Goal: Task Accomplishment & Management: Manage account settings

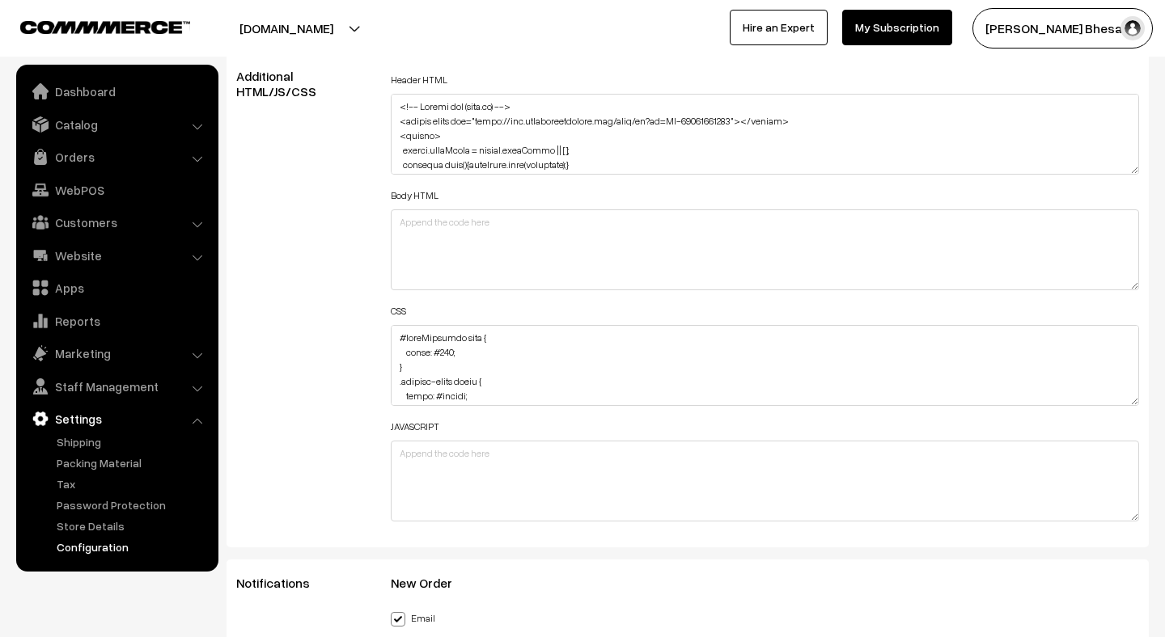
scroll to position [2008, 0]
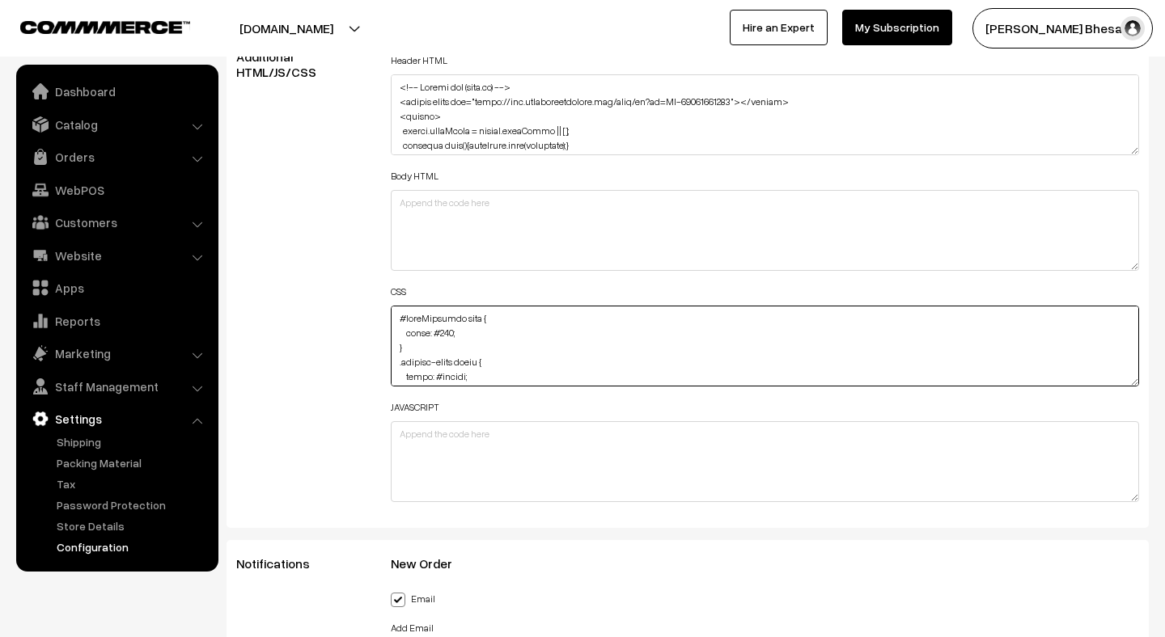
click at [479, 367] on textarea at bounding box center [765, 346] width 748 height 81
paste textarea ".virtual-[PERSON_NAME]-btn { background: #000 !important; color: #fff !importan…"
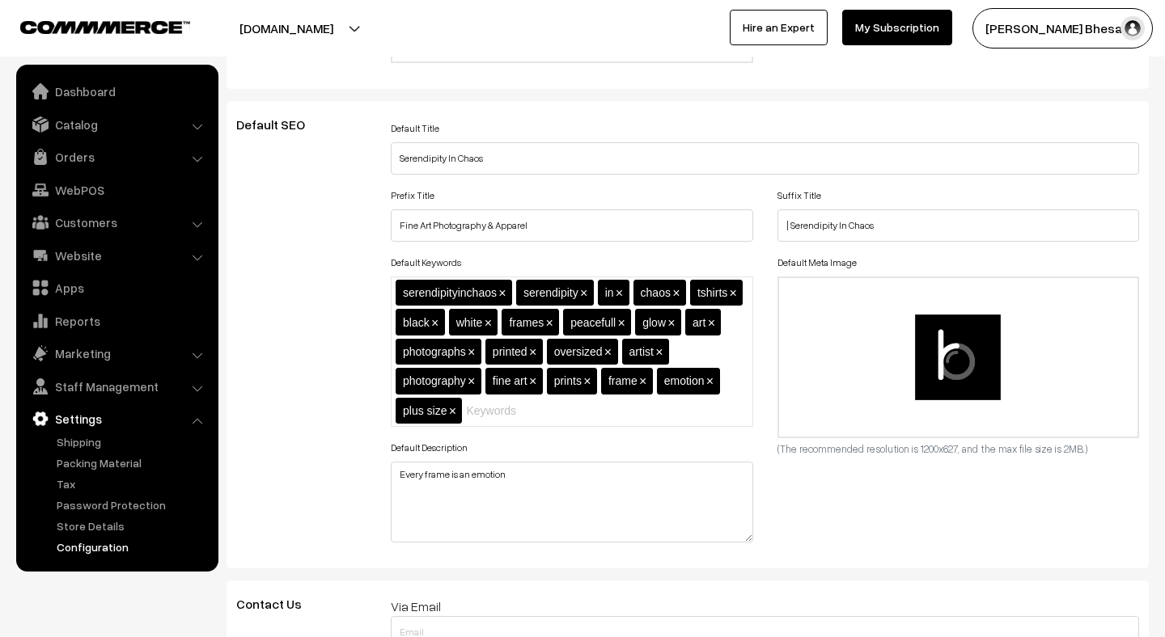
scroll to position [0, 0]
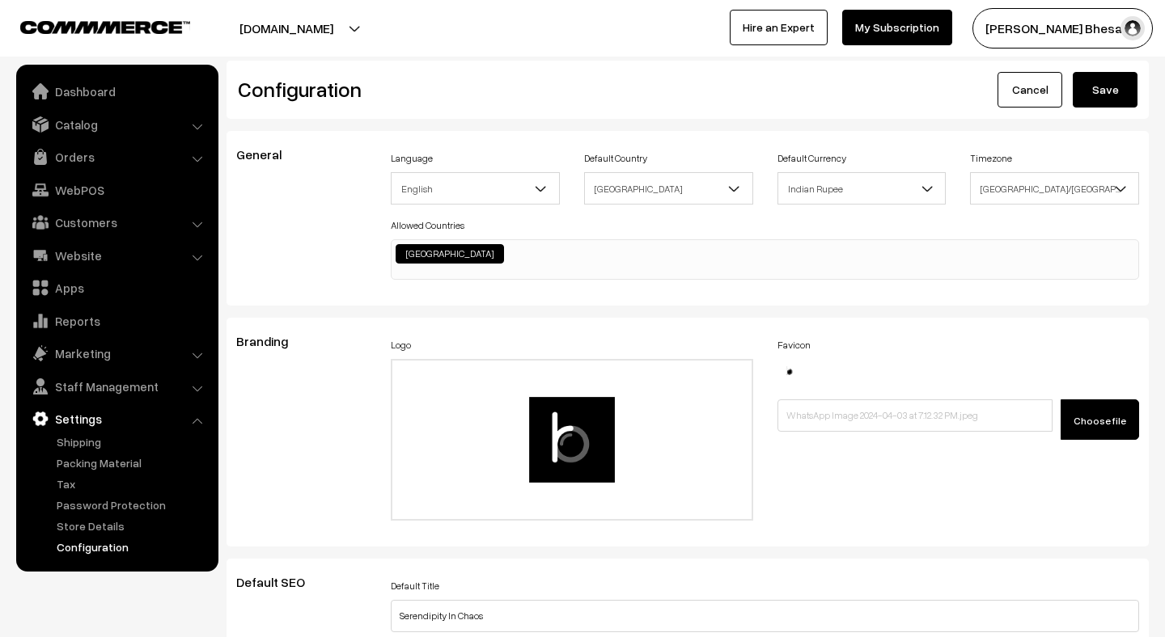
type textarea "#cartSubtotal span { color: #000; } .pincode-input input { color: #ffffff; .vir…"
click at [1096, 95] on button "Save" at bounding box center [1104, 90] width 65 height 36
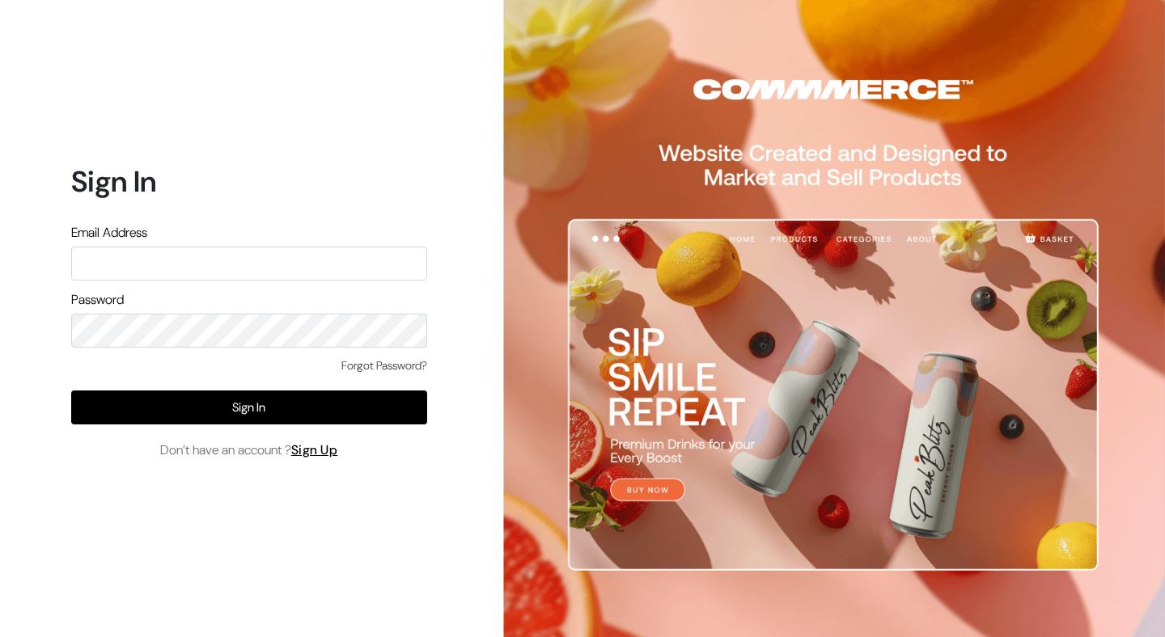
click at [323, 269] on input "text" at bounding box center [249, 264] width 356 height 34
type input "[EMAIL_ADDRESS][DOMAIN_NAME]"
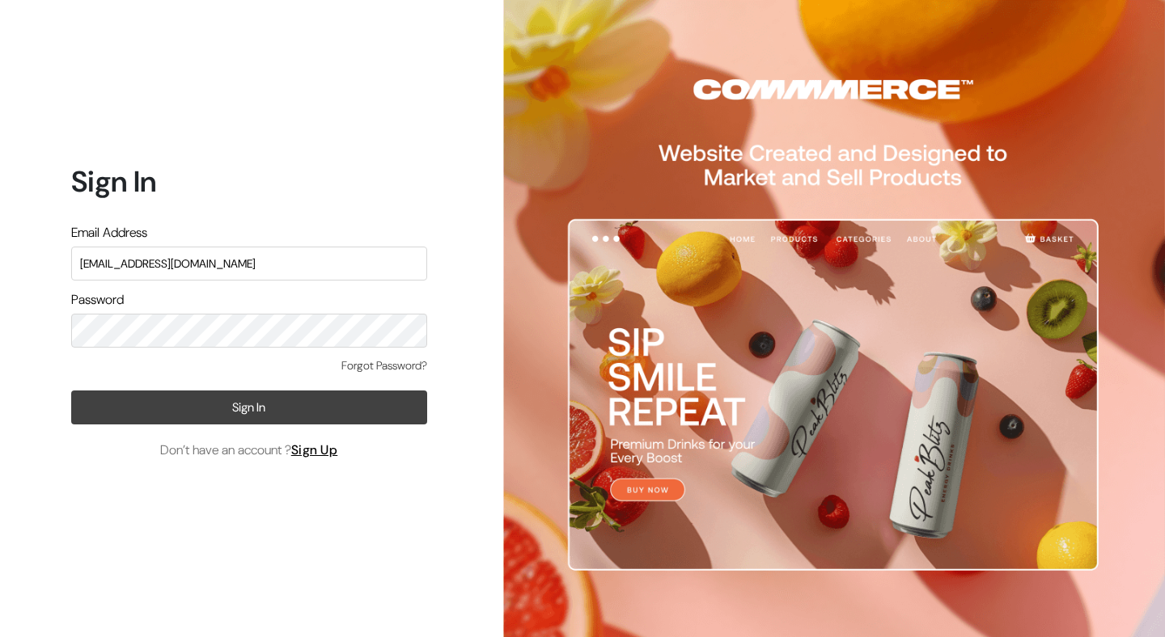
click at [233, 408] on button "Sign In" at bounding box center [249, 408] width 356 height 34
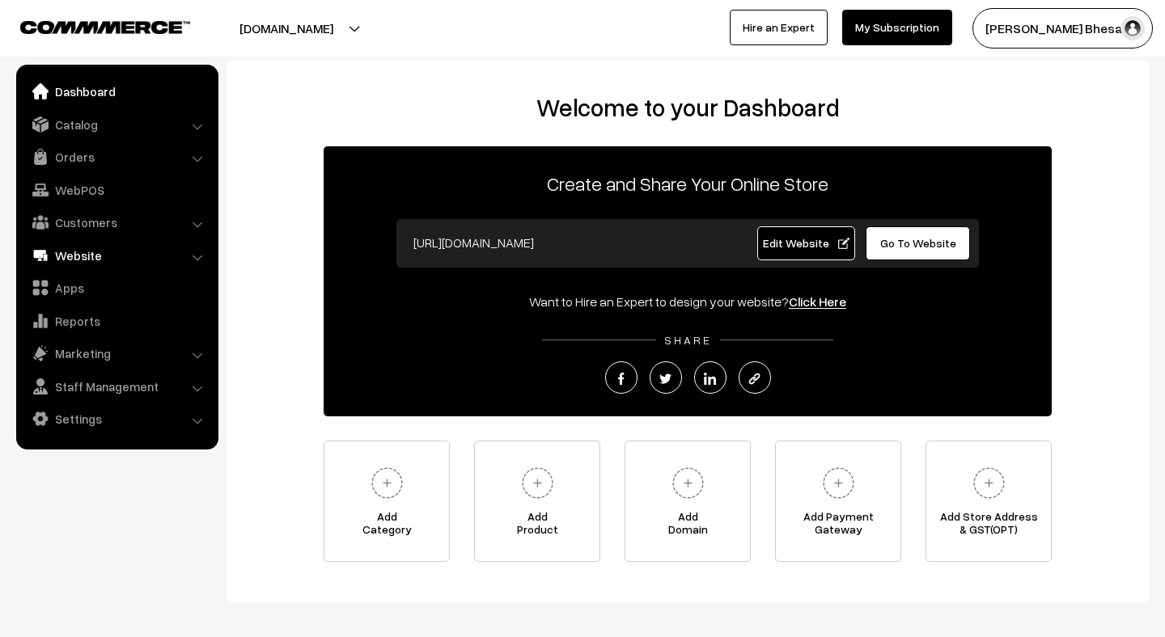
click at [81, 256] on link "Website" at bounding box center [116, 255] width 192 height 29
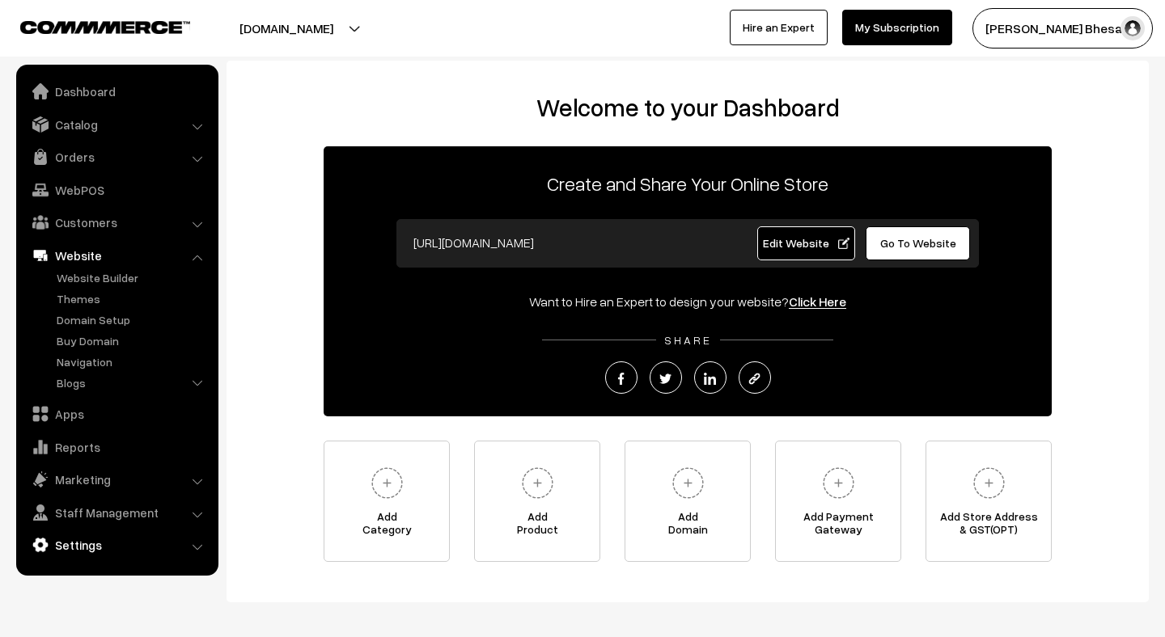
click at [102, 554] on link "Settings" at bounding box center [116, 545] width 192 height 29
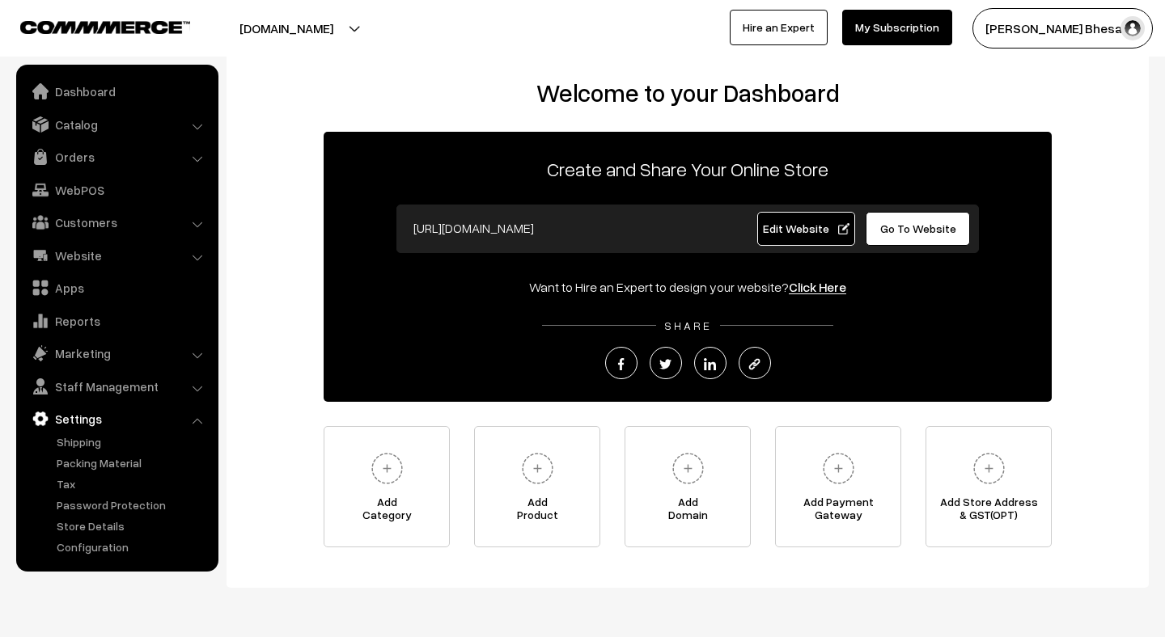
scroll to position [51, 0]
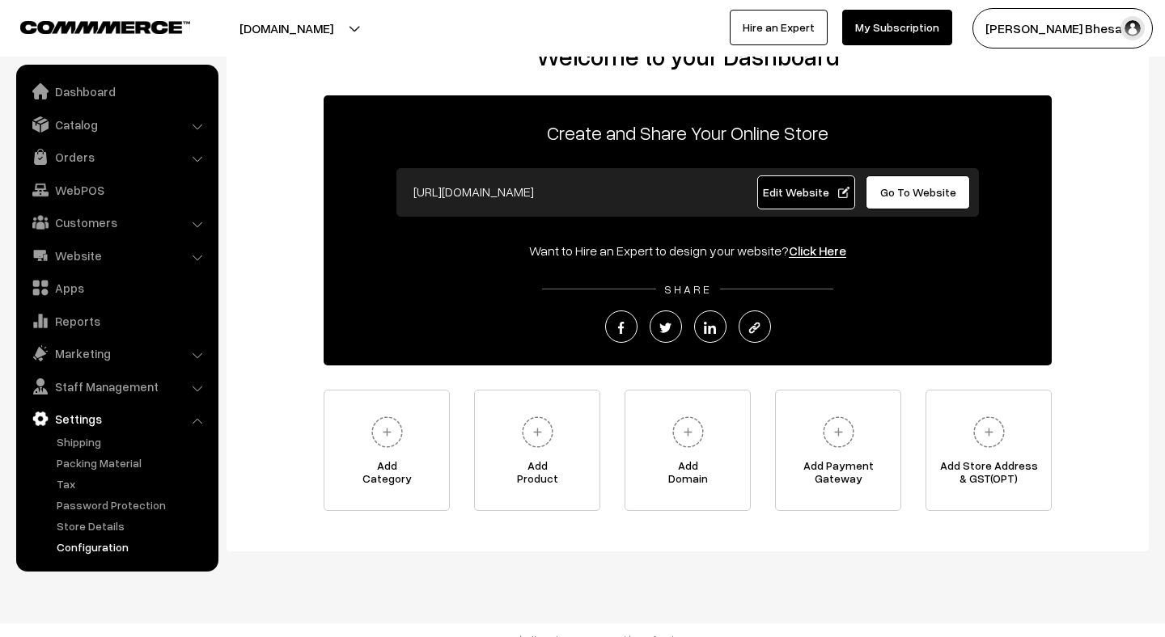
click at [93, 543] on link "Configuration" at bounding box center [133, 547] width 160 height 17
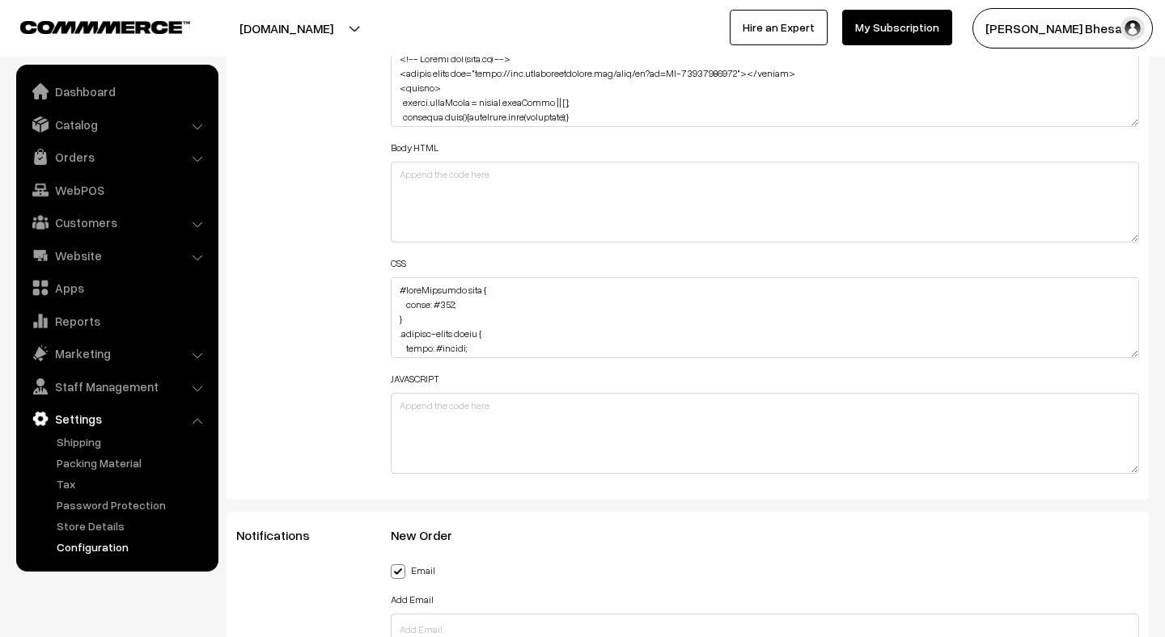
scroll to position [2040, 0]
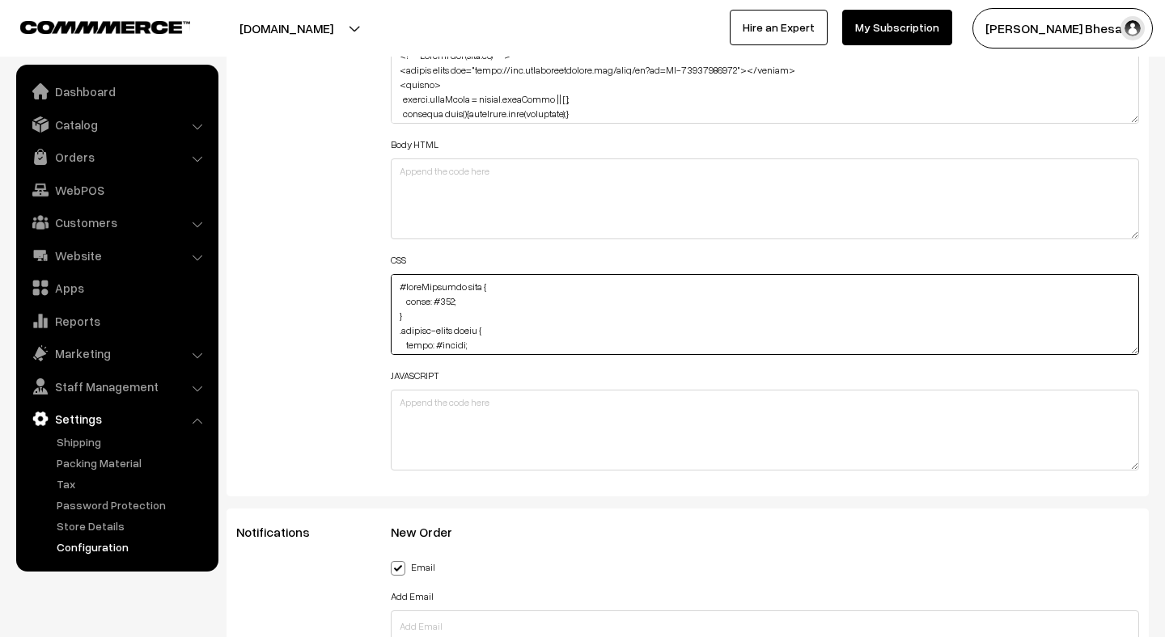
click at [488, 286] on textarea at bounding box center [765, 314] width 748 height 81
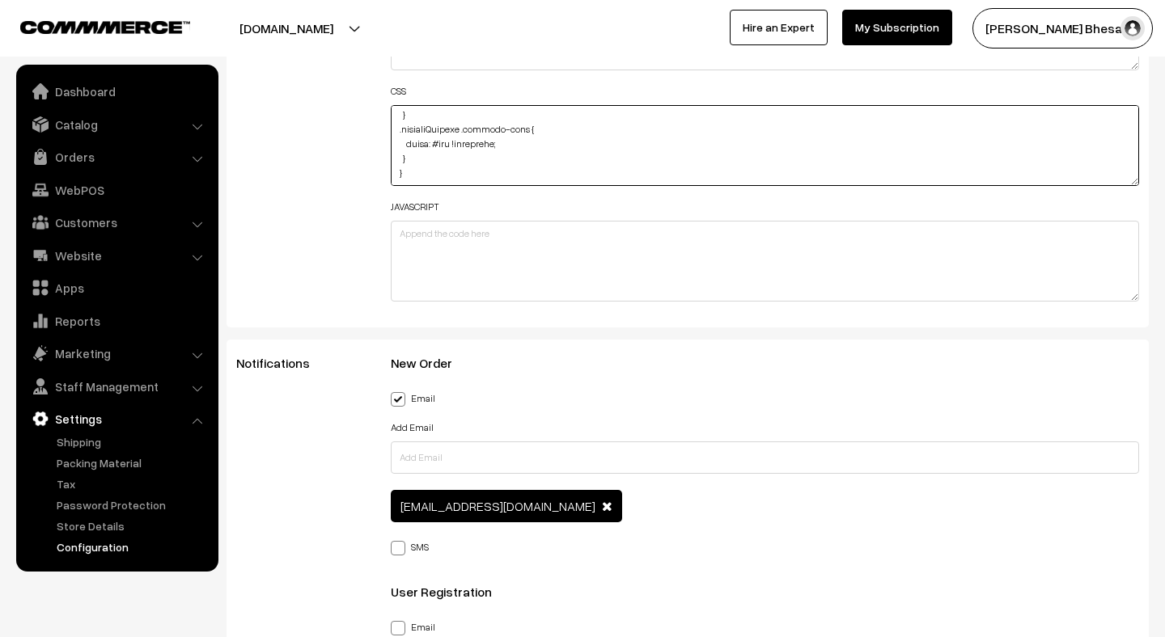
scroll to position [2186, 0]
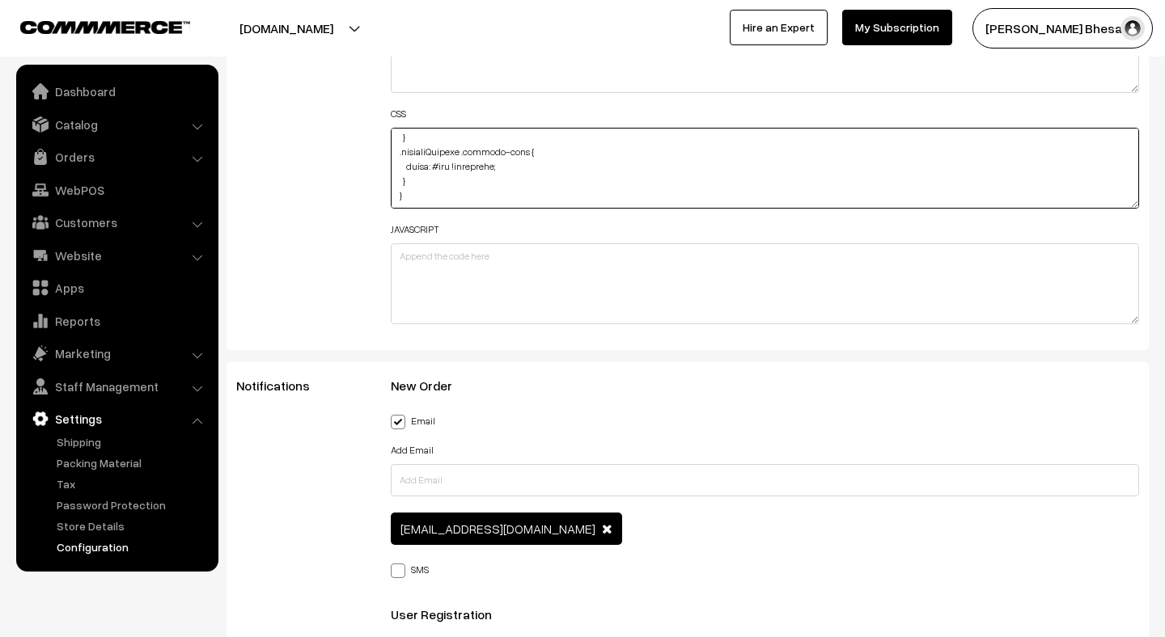
click at [434, 189] on textarea at bounding box center [765, 168] width 748 height 81
paste textarea ".virtual-tryon-btn { background: #000 !important; color: #fff !important; paddi…"
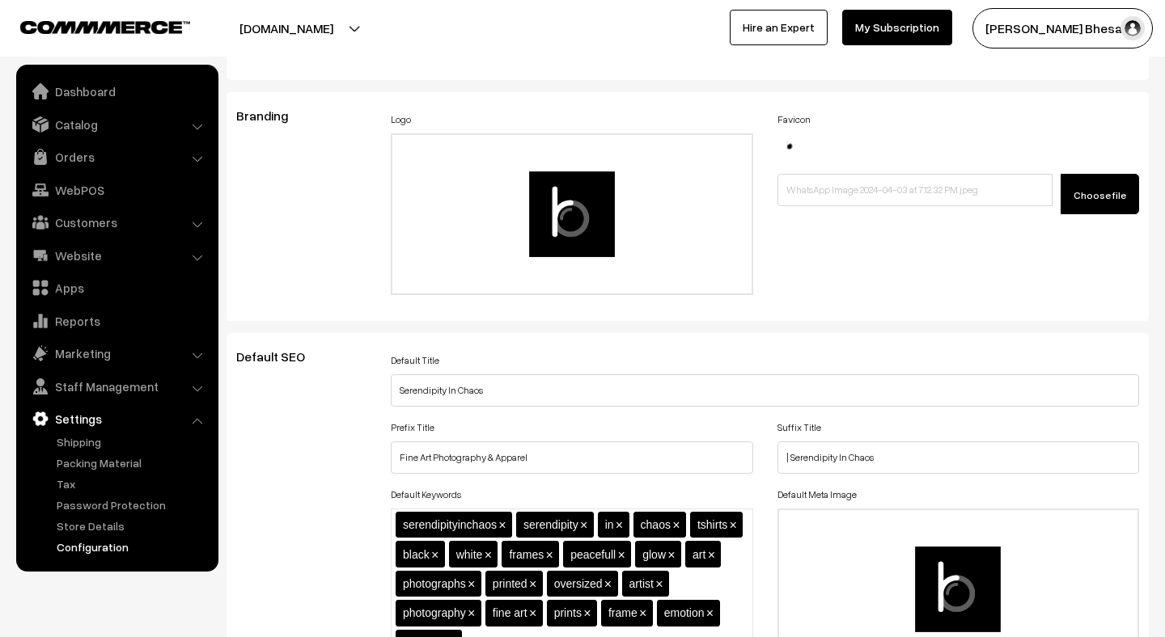
scroll to position [0, 0]
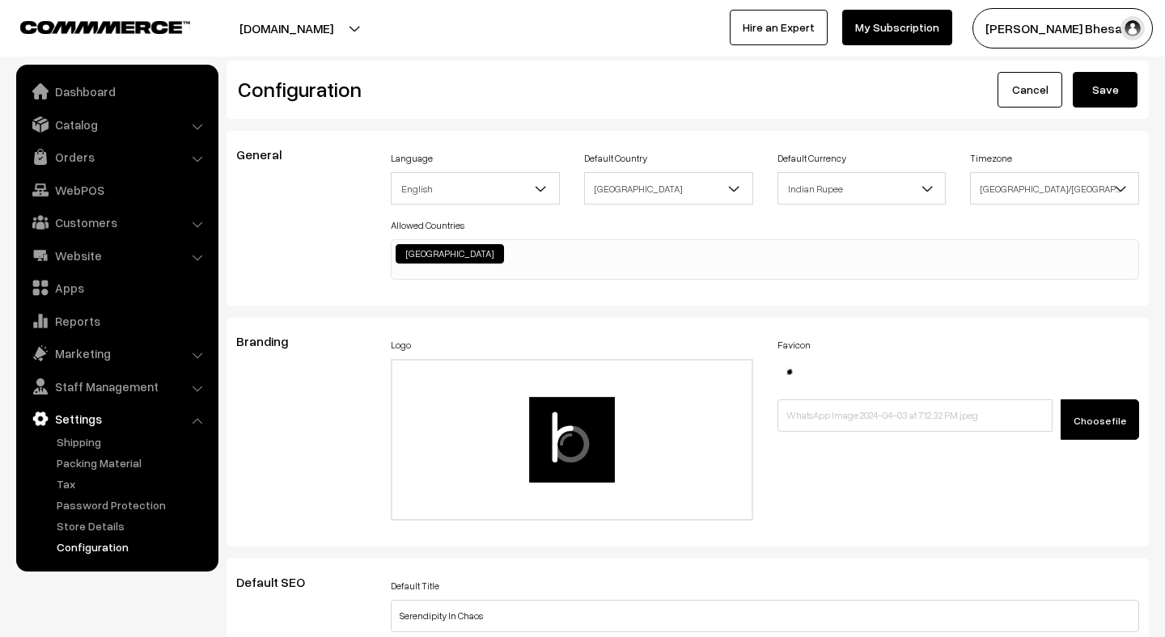
type textarea "#cartSubtotal span { color: #000; } .pincode-input input { color: #ffffff; } .d…"
click at [1122, 99] on button "Save" at bounding box center [1104, 90] width 65 height 36
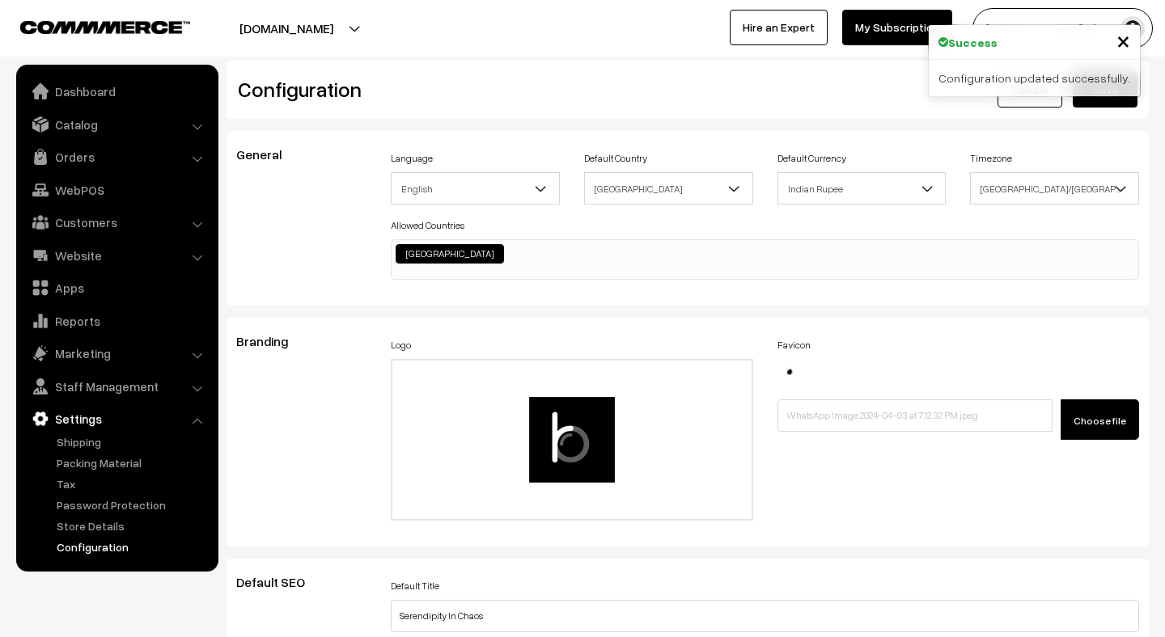
scroll to position [1263, 0]
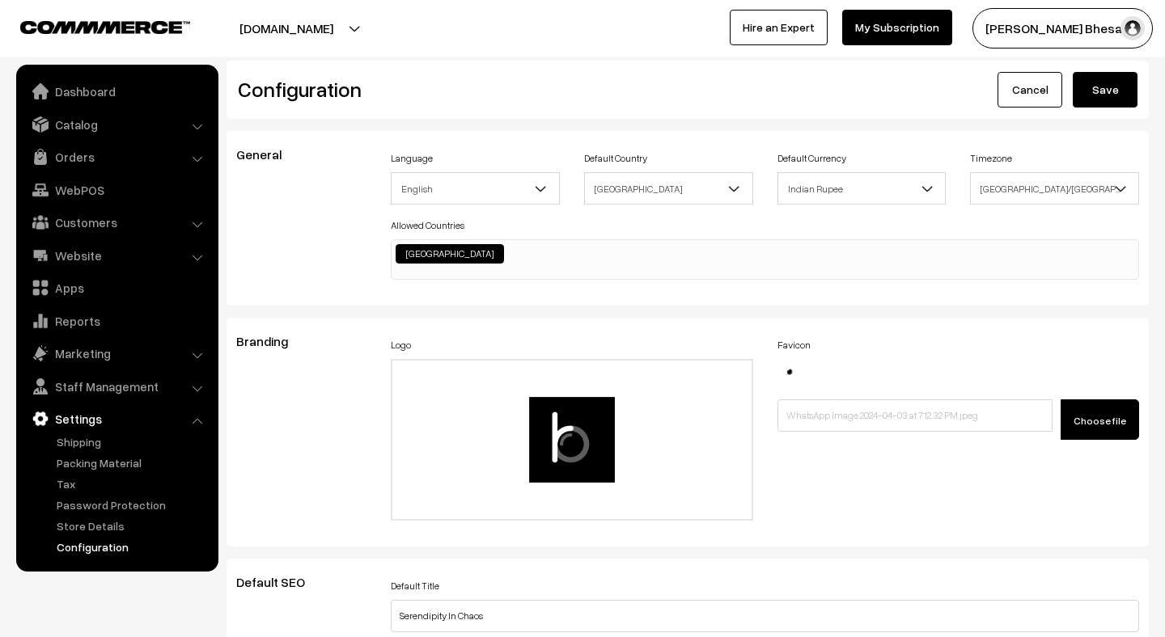
scroll to position [1263, 0]
click at [1081, 105] on button "Save" at bounding box center [1104, 90] width 65 height 36
click at [1115, 82] on button "Save" at bounding box center [1104, 90] width 65 height 36
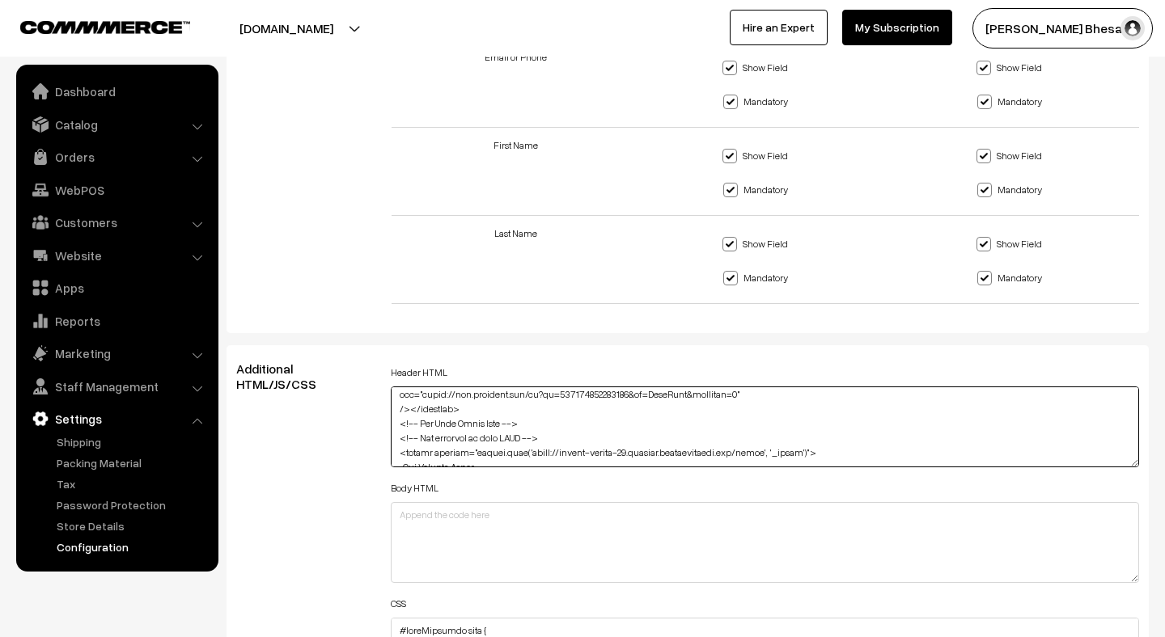
scroll to position [935, 0]
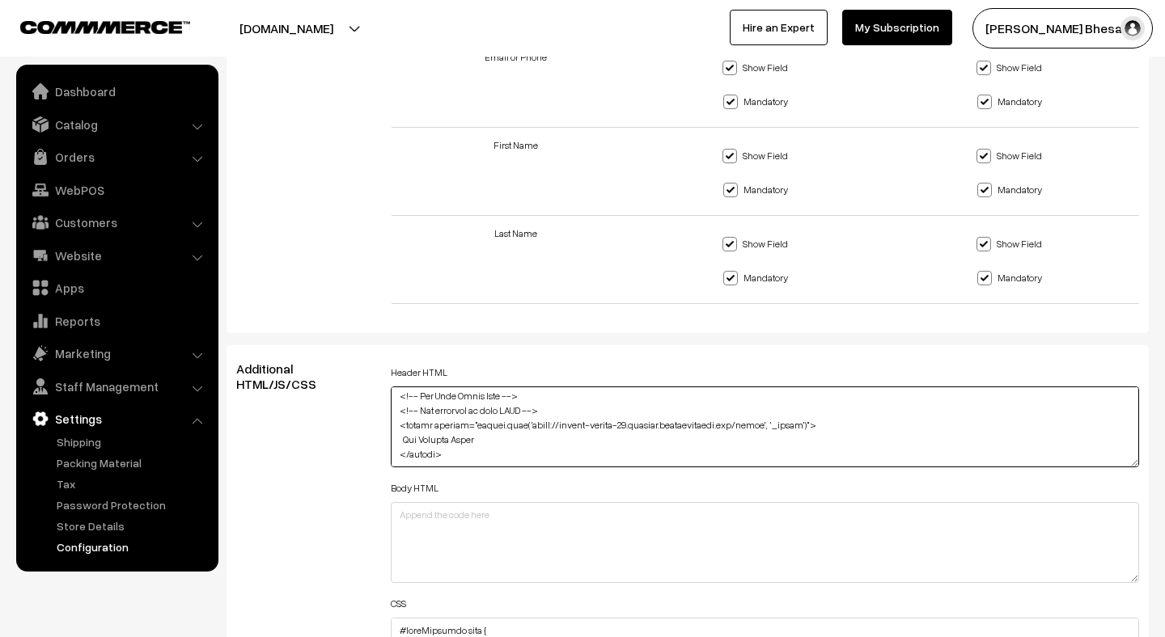
drag, startPoint x: 464, startPoint y: 446, endPoint x: 399, endPoint y: 411, distance: 74.2
click at [399, 410] on textarea at bounding box center [765, 427] width 748 height 81
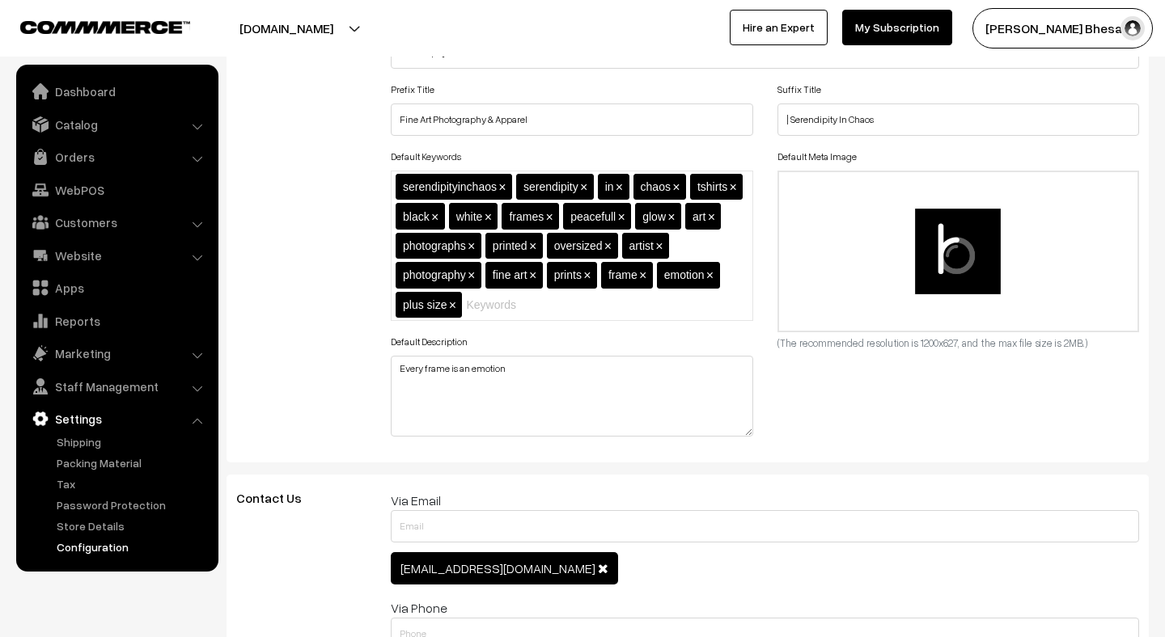
scroll to position [0, 0]
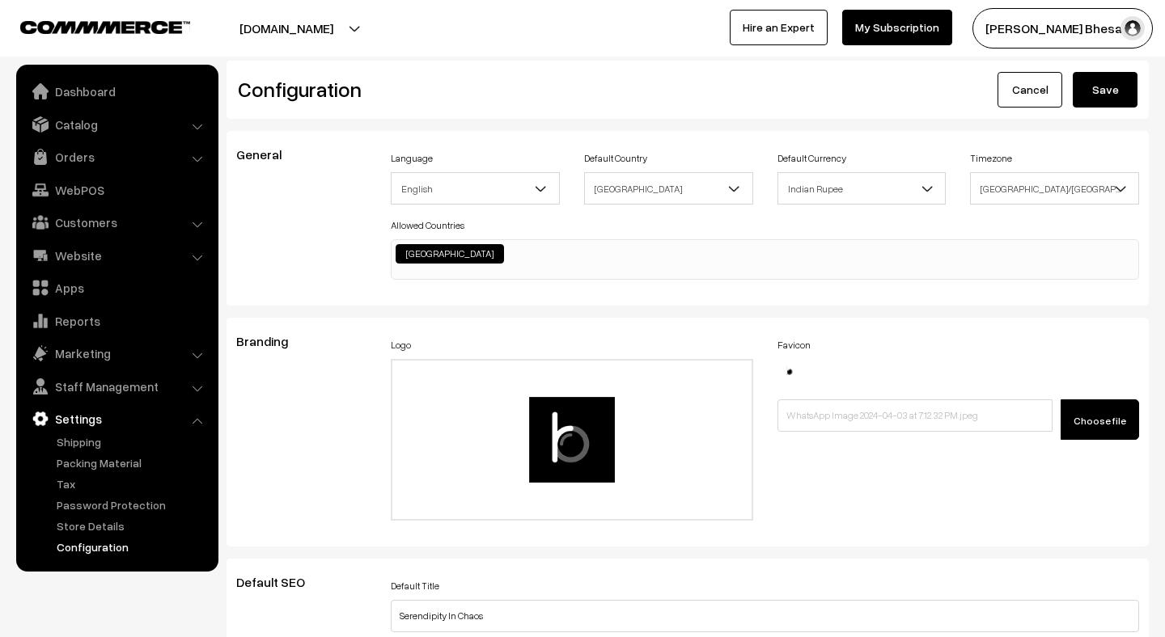
type textarea "<!-- Google tag (gtag.js) --> <script async src="https://www.googletagmanager.c…"
click at [1087, 102] on button "Save" at bounding box center [1104, 90] width 65 height 36
click at [1125, 91] on button "Save" at bounding box center [1104, 90] width 65 height 36
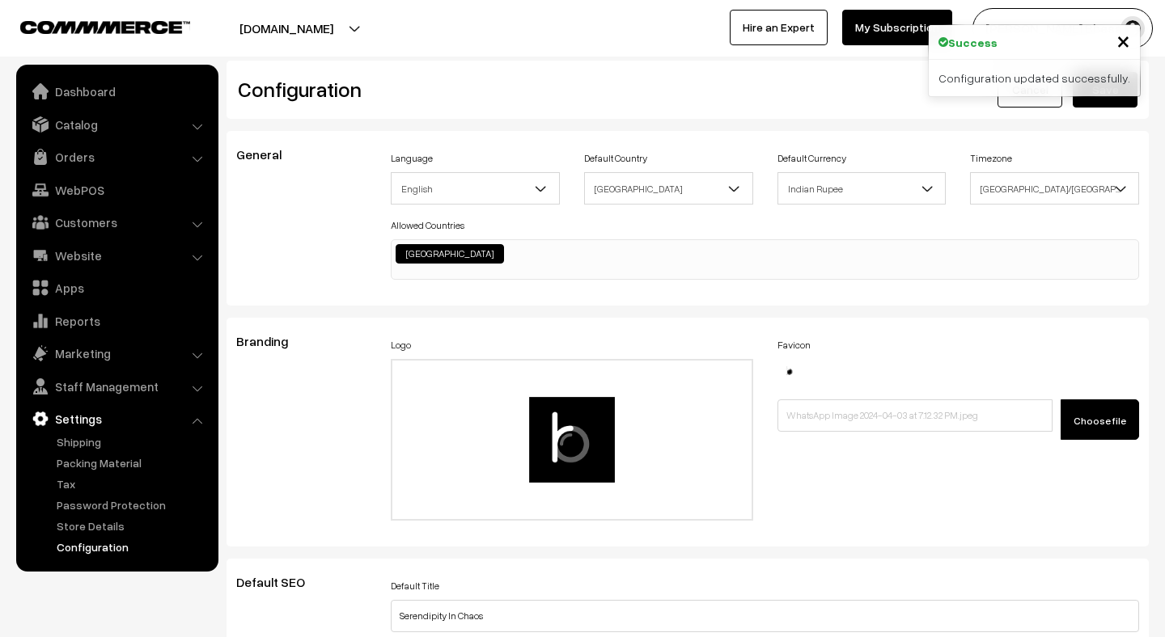
scroll to position [1263, 0]
click at [198, 418] on li "Settings Shipping" at bounding box center [117, 479] width 194 height 151
click at [197, 422] on li "Settings Shipping" at bounding box center [117, 479] width 194 height 151
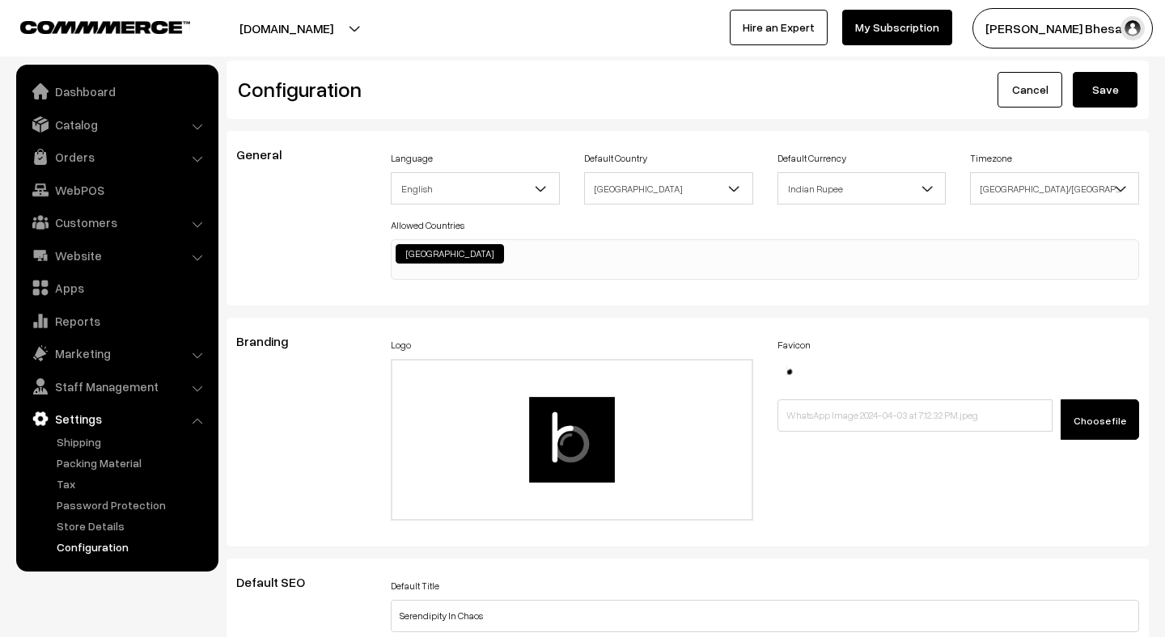
click at [197, 424] on li "Settings Shipping" at bounding box center [117, 479] width 194 height 151
click at [196, 419] on li "Settings Shipping" at bounding box center [117, 479] width 194 height 151
click at [1094, 98] on button "Save" at bounding box center [1104, 90] width 65 height 36
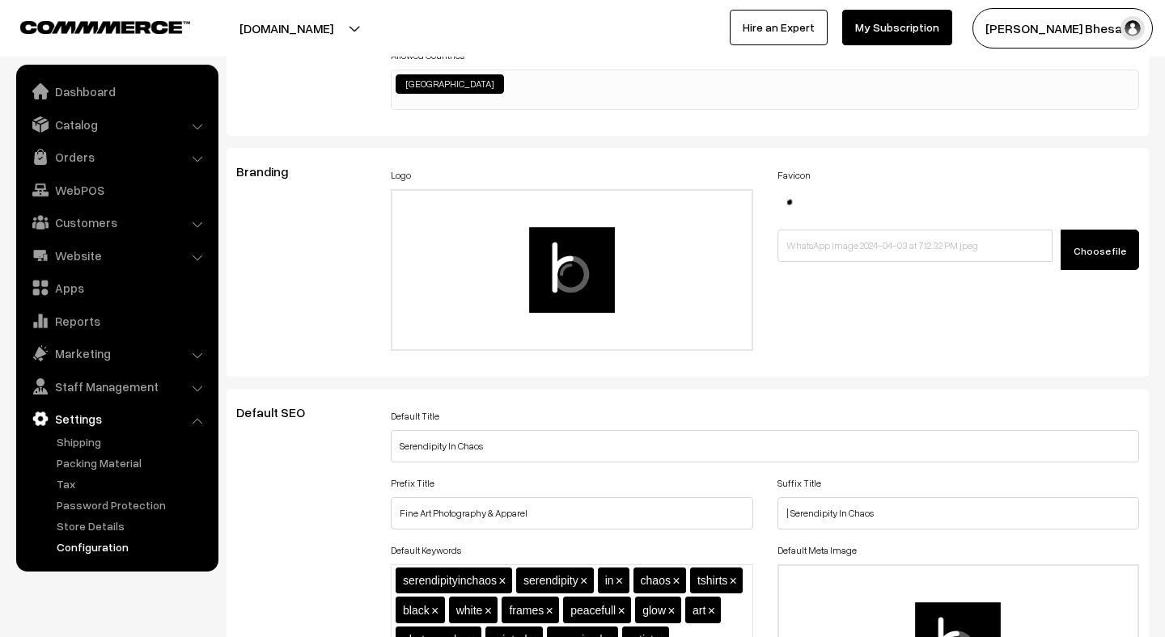
scroll to position [159, 0]
